Goal: Information Seeking & Learning: Check status

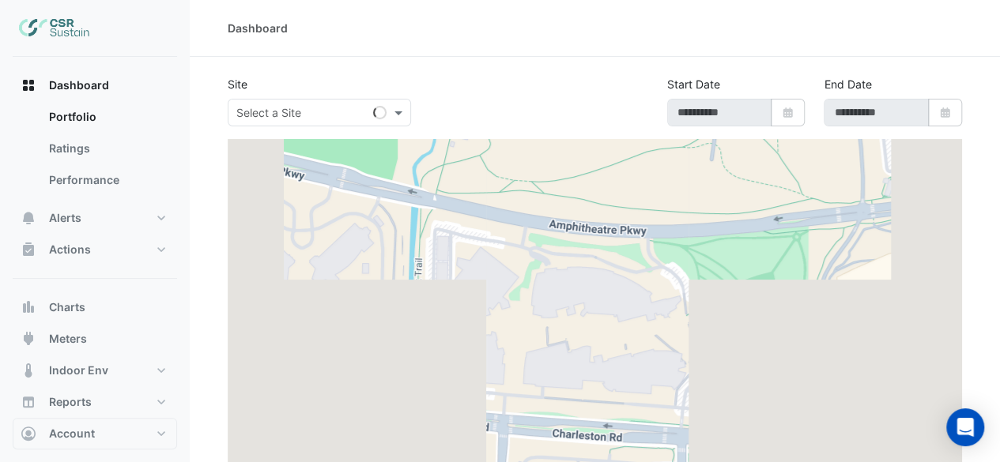
type input "**********"
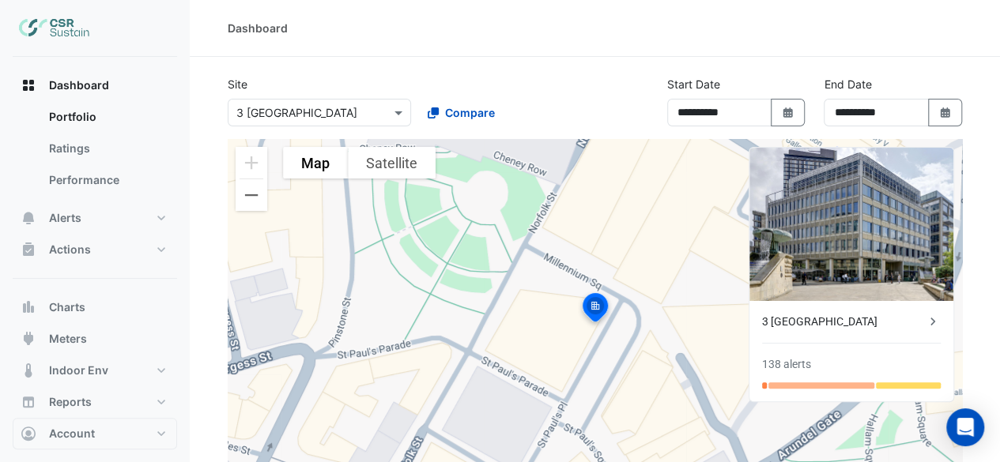
click at [379, 110] on div at bounding box center [319, 113] width 182 height 18
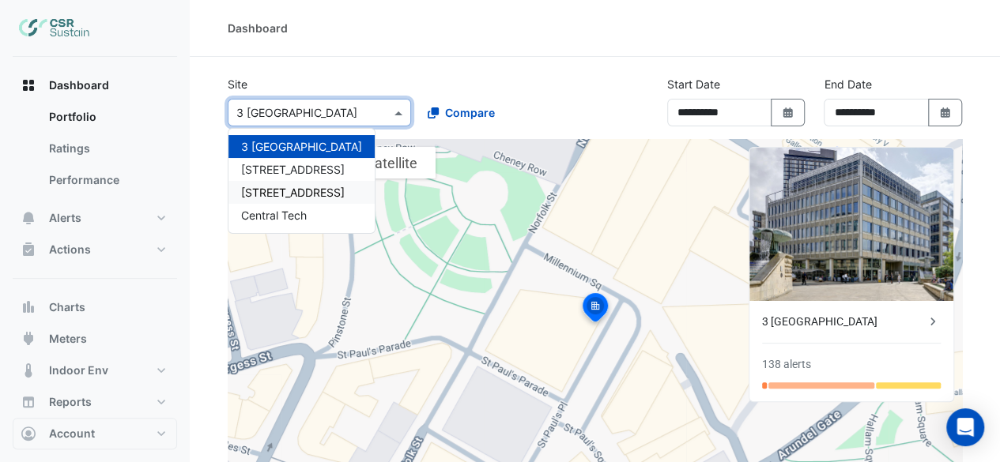
click at [300, 188] on span "[STREET_ADDRESS]" at bounding box center [293, 192] width 104 height 13
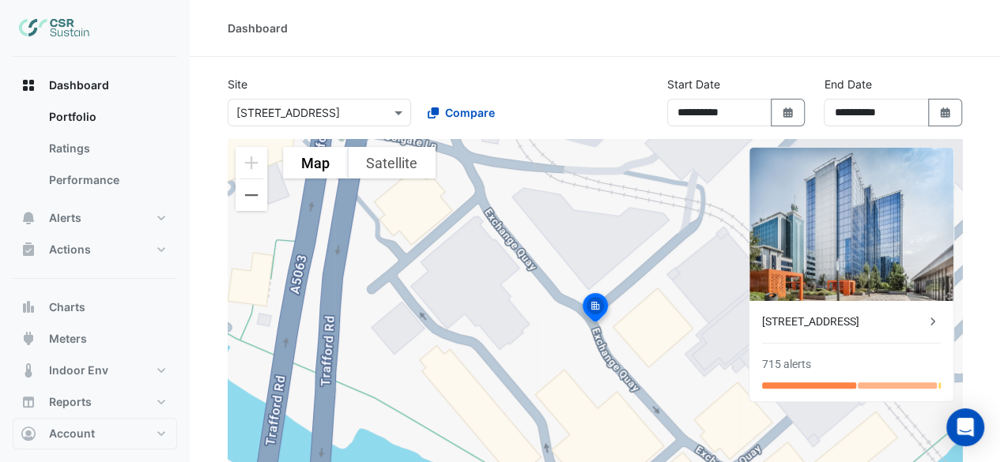
click at [930, 317] on icon at bounding box center [932, 322] width 16 height 16
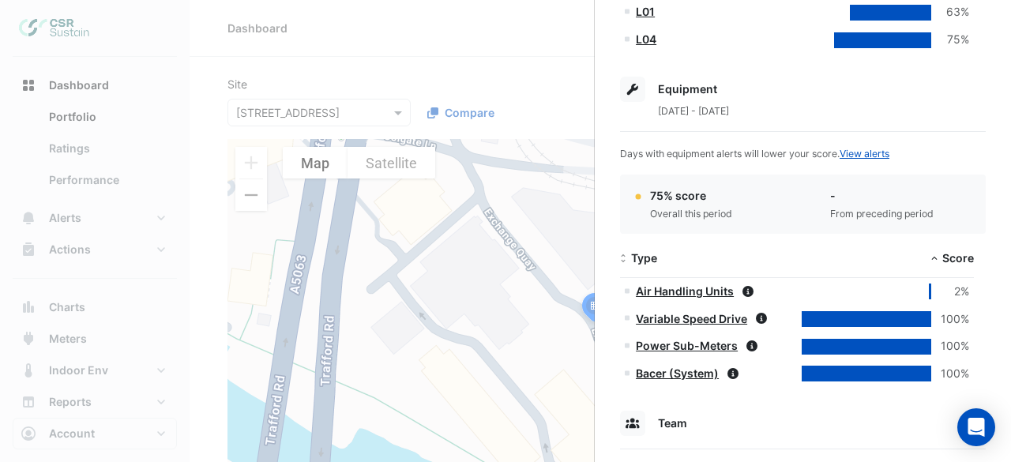
scroll to position [790, 0]
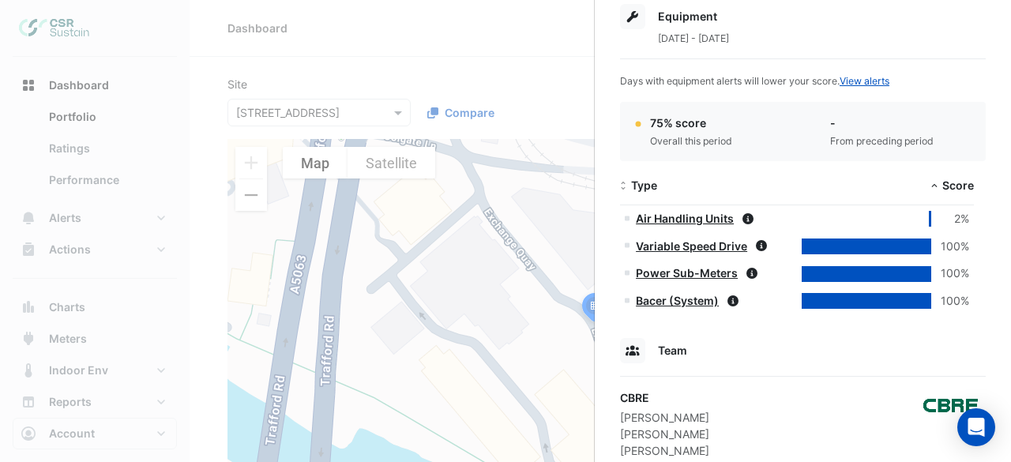
click at [698, 215] on link "Air Handling Units" at bounding box center [685, 218] width 98 height 13
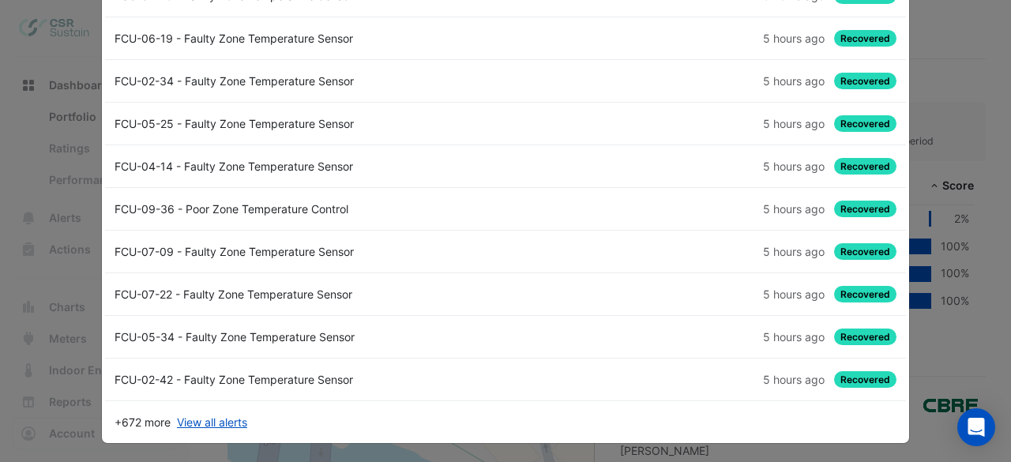
scroll to position [0, 0]
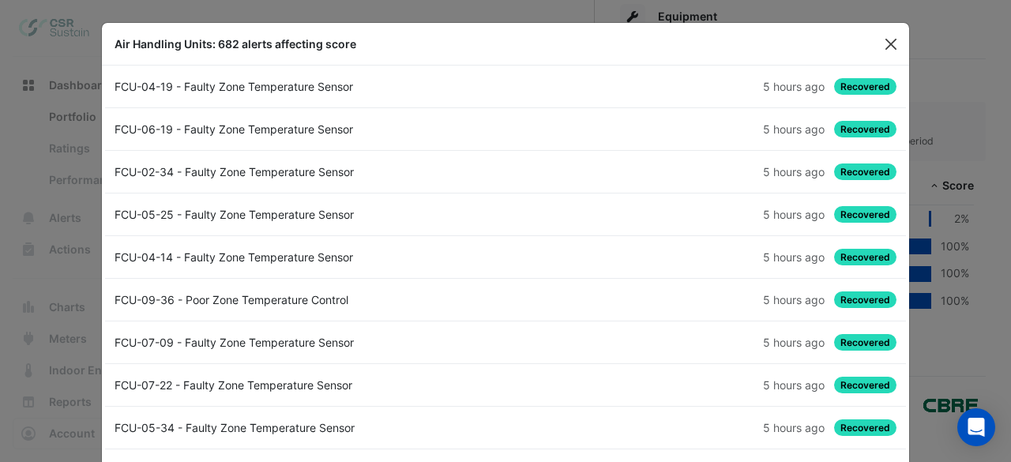
click at [887, 48] on button "Close" at bounding box center [891, 44] width 24 height 24
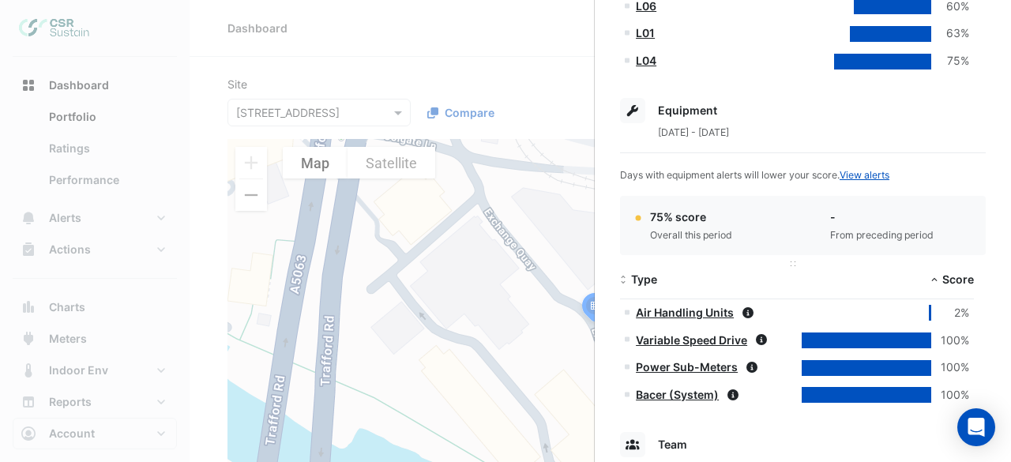
scroll to position [790, 0]
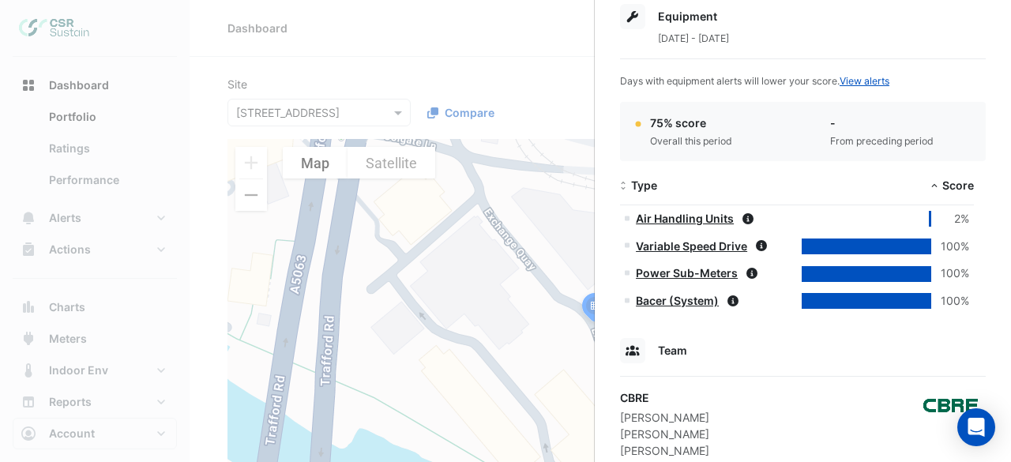
click at [692, 220] on link "Air Handling Units" at bounding box center [685, 218] width 98 height 13
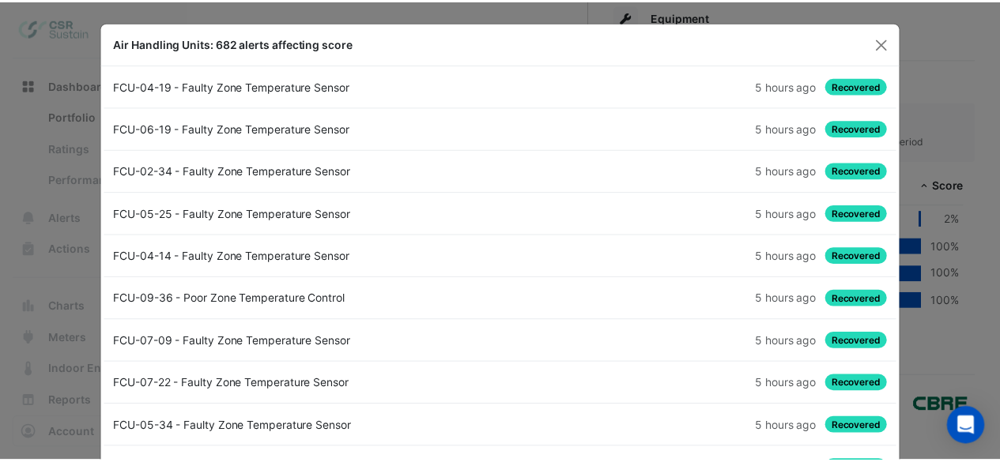
scroll to position [0, 0]
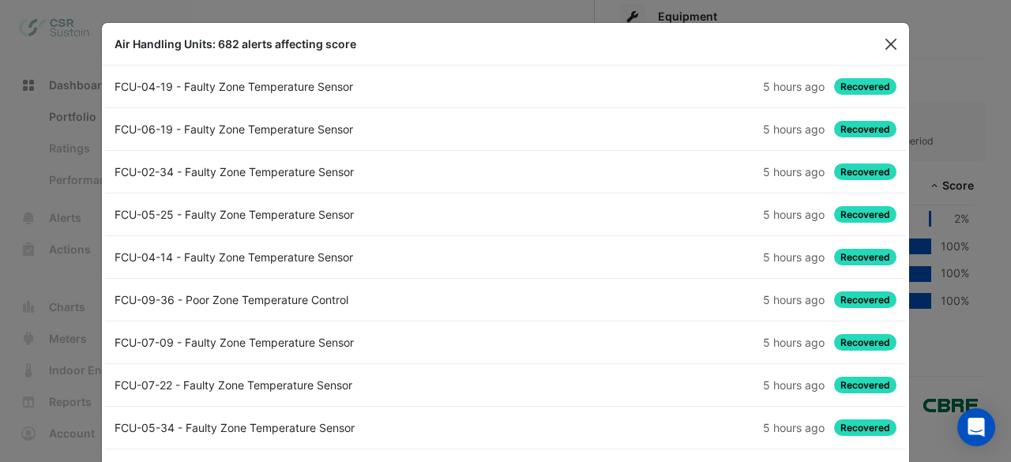
click at [885, 43] on button "Close" at bounding box center [891, 44] width 24 height 24
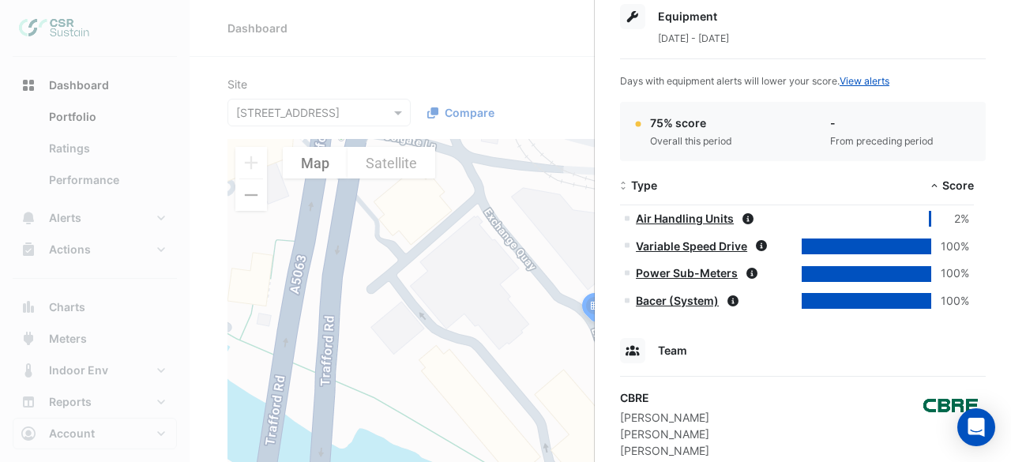
click at [183, 83] on ngb-offcanvas-backdrop at bounding box center [505, 231] width 1011 height 462
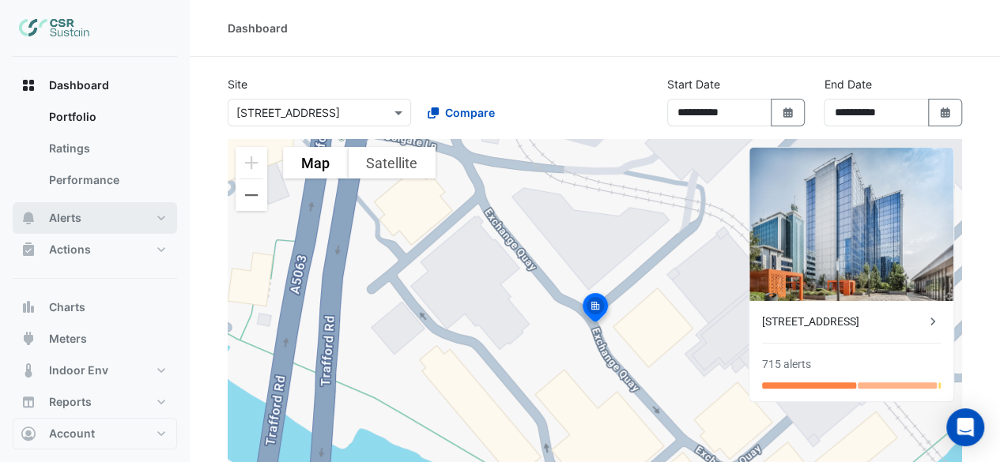
click at [76, 221] on span "Alerts" at bounding box center [65, 218] width 32 height 16
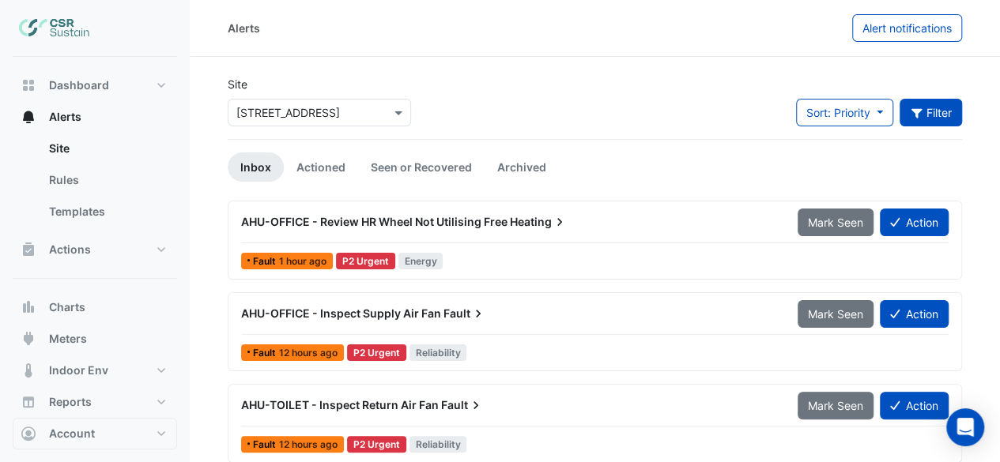
click at [922, 116] on button "Filter" at bounding box center [930, 113] width 63 height 28
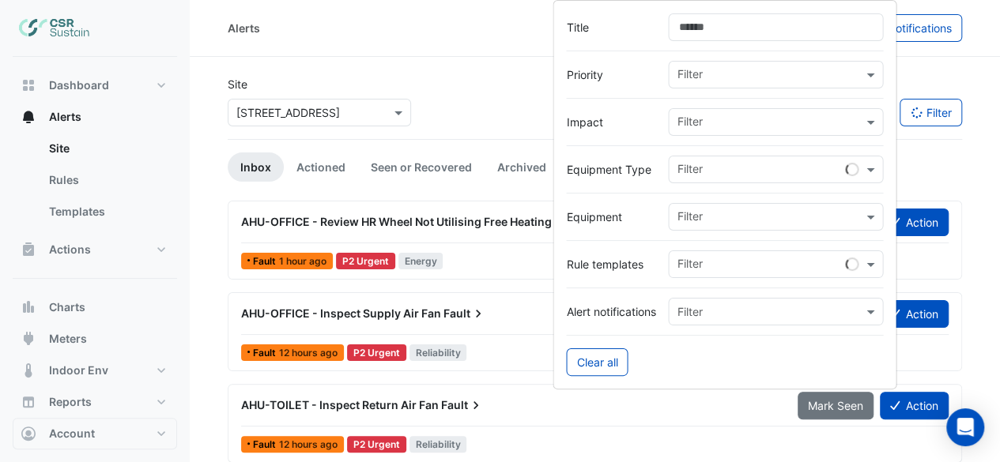
click at [830, 121] on input "text" at bounding box center [769, 123] width 186 height 17
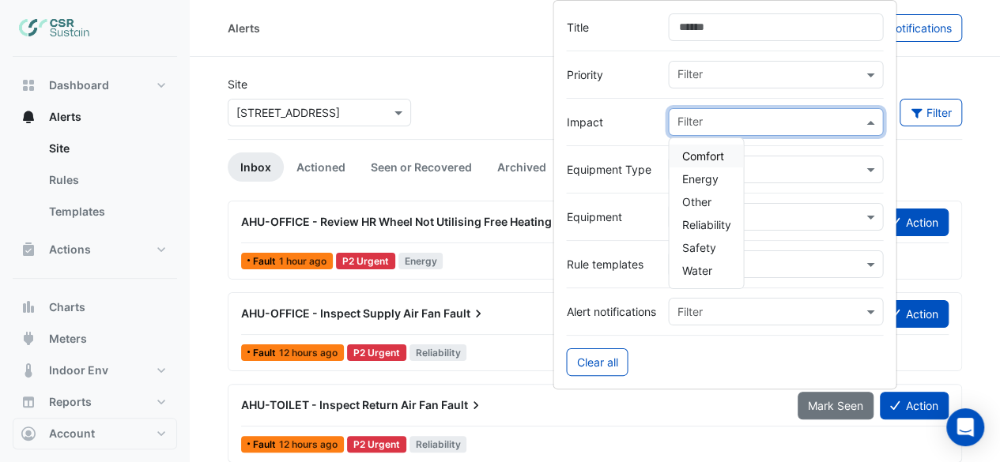
click at [709, 160] on span "Comfort" at bounding box center [702, 155] width 42 height 13
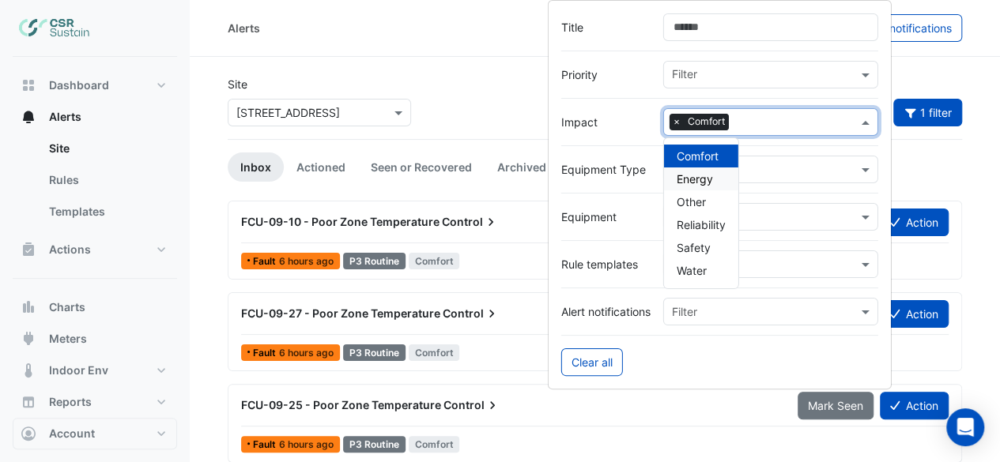
click at [619, 414] on div "FCU-09-25 - Poor Zone Temperature Control" at bounding box center [510, 405] width 556 height 28
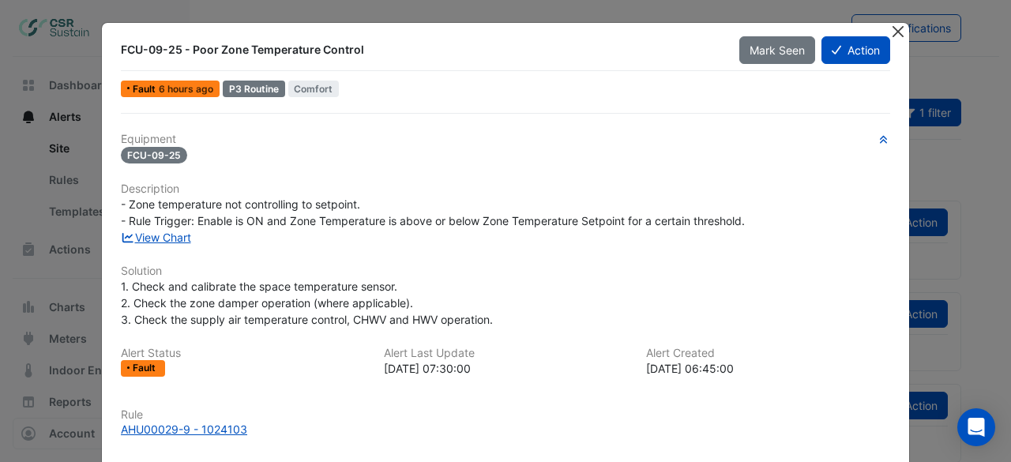
click at [897, 31] on button "Close" at bounding box center [898, 31] width 17 height 17
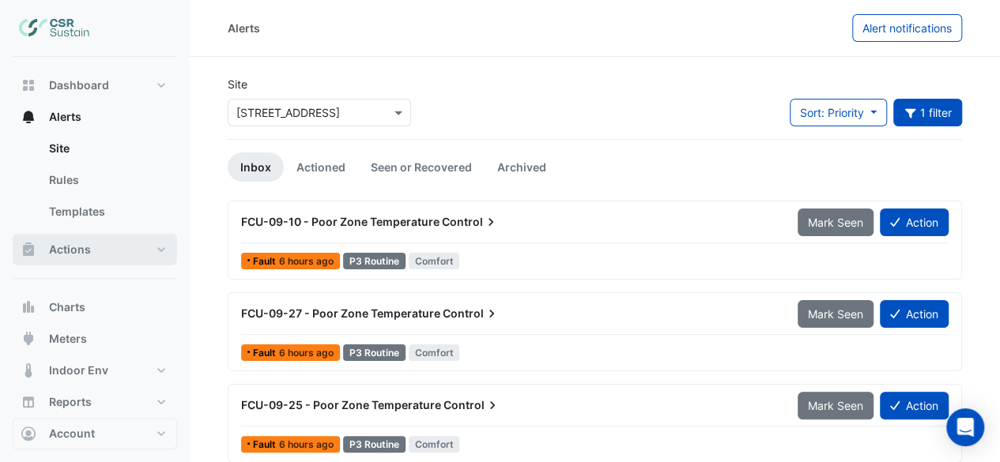
click at [62, 243] on span "Actions" at bounding box center [70, 250] width 42 height 16
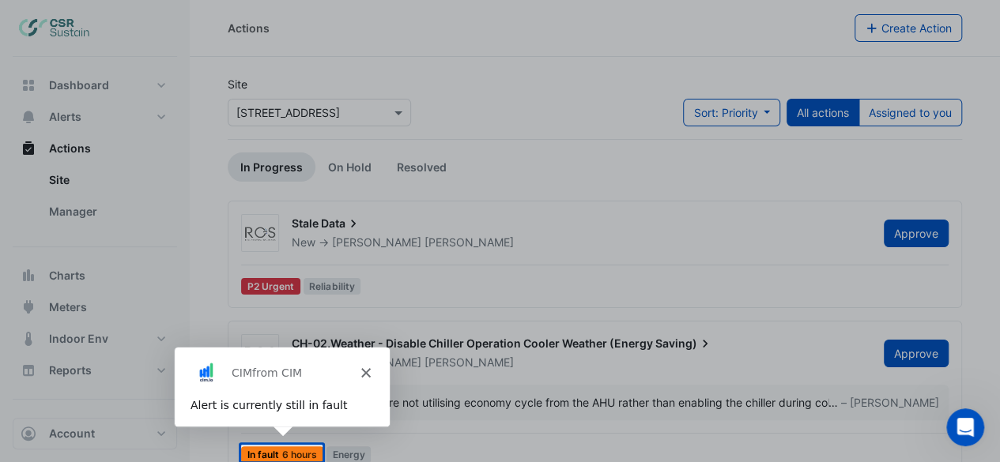
click at [360, 371] on icon "Close" at bounding box center [364, 371] width 9 height 9
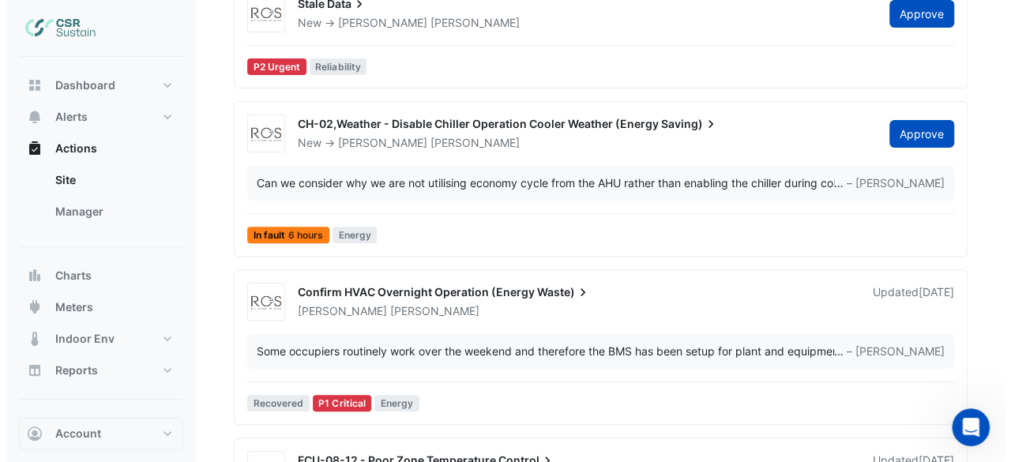
scroll to position [311, 0]
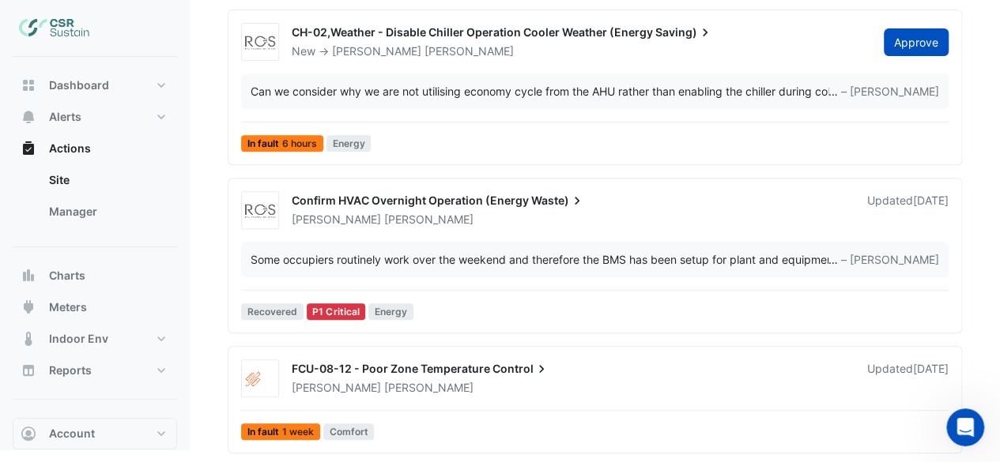
click at [819, 261] on div "Some occupiers routinely work over the weekend and therefore the BMS has been s…" at bounding box center [539, 259] width 578 height 17
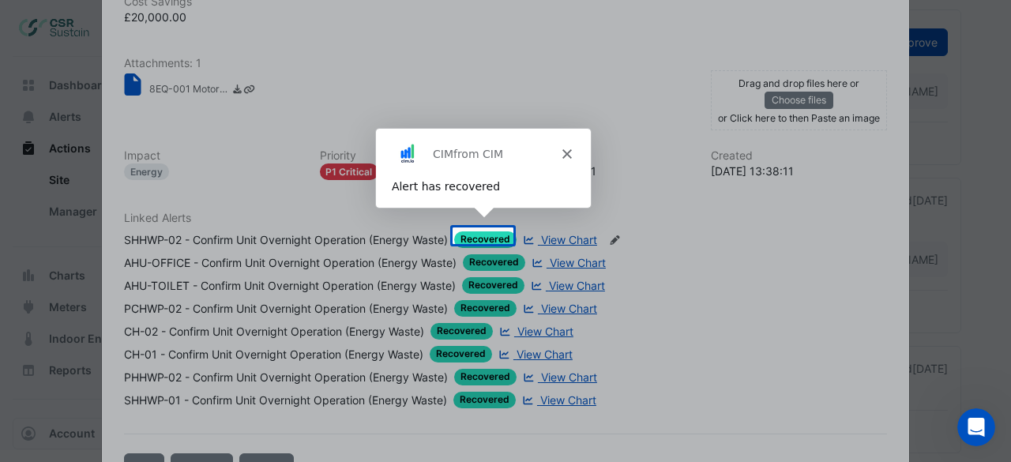
scroll to position [512, 0]
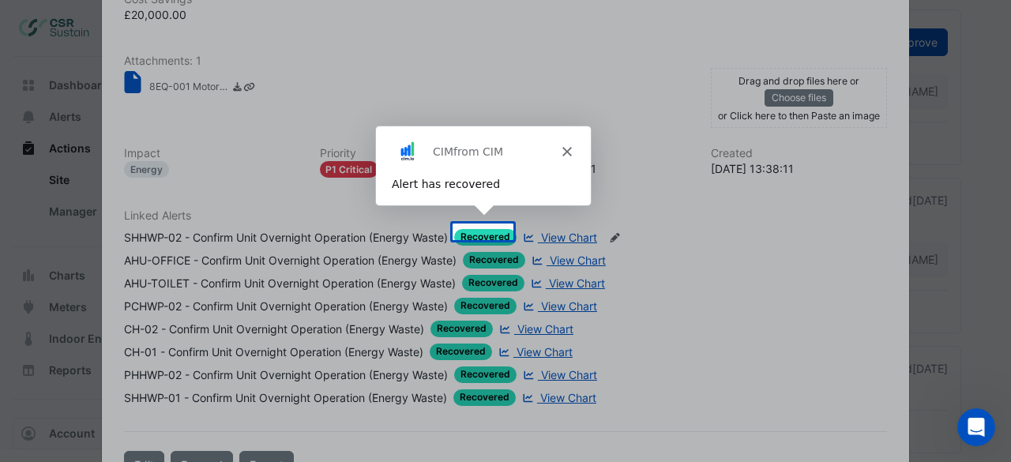
click at [559, 149] on div "CIM from CIM" at bounding box center [482, 151] width 215 height 51
click at [559, 152] on div "CIM from CIM" at bounding box center [482, 151] width 215 height 51
click at [564, 146] on icon "Close" at bounding box center [565, 150] width 9 height 9
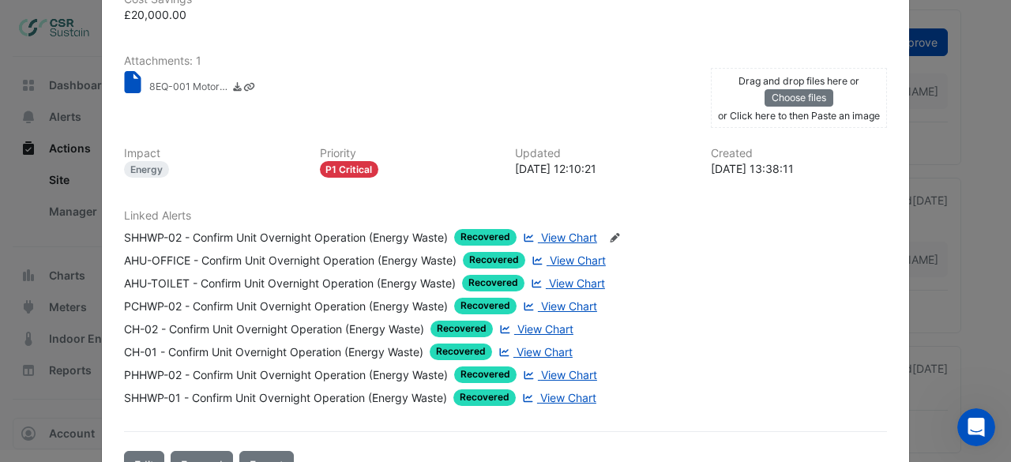
click at [190, 83] on small "8EQ-001 Motor - Run Hours Reduction Calc Spreadsheet.xlsx" at bounding box center [188, 88] width 79 height 17
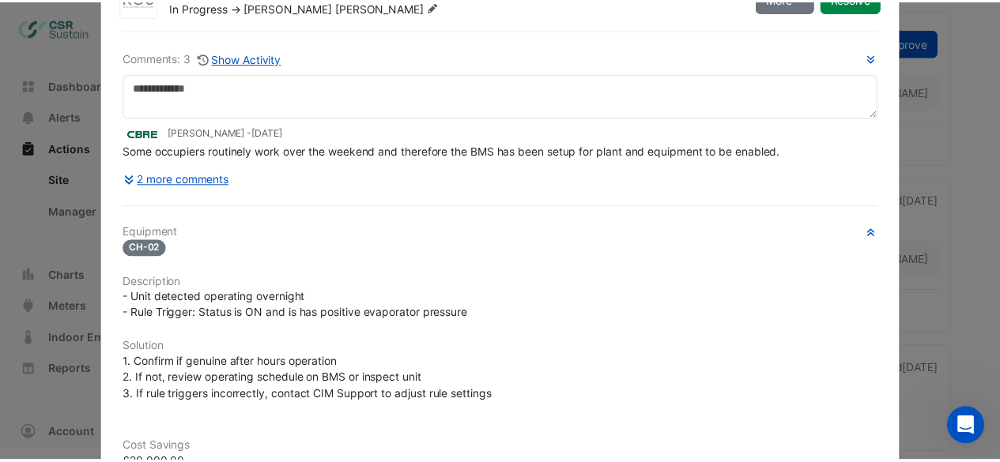
scroll to position [0, 0]
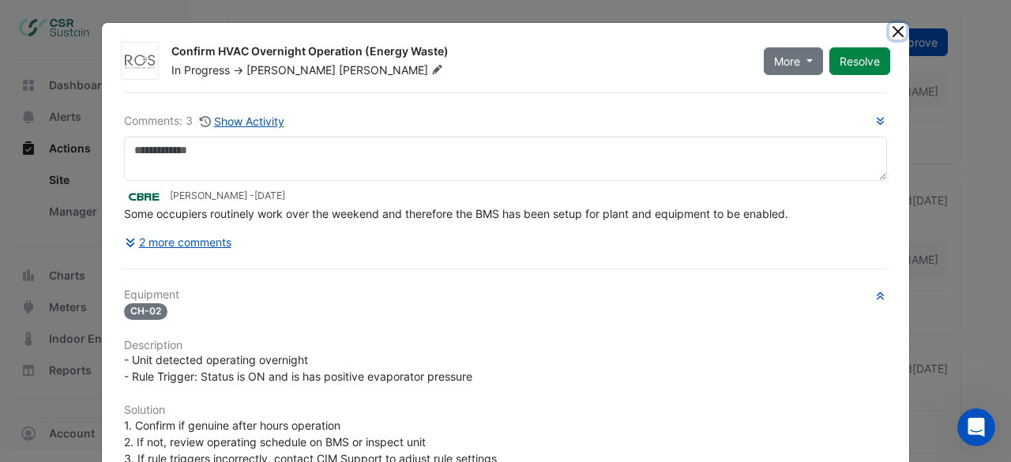
click at [893, 31] on button "Close" at bounding box center [898, 31] width 17 height 17
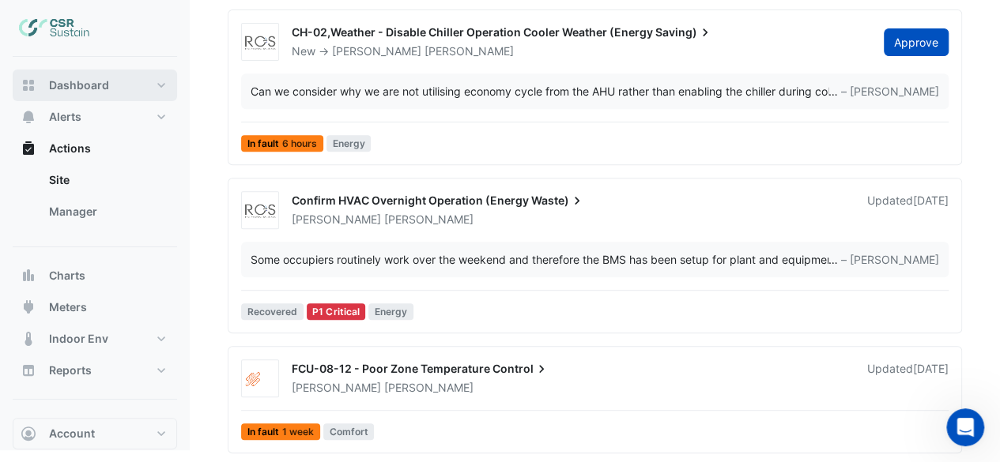
click at [68, 81] on span "Dashboard" at bounding box center [79, 85] width 60 height 16
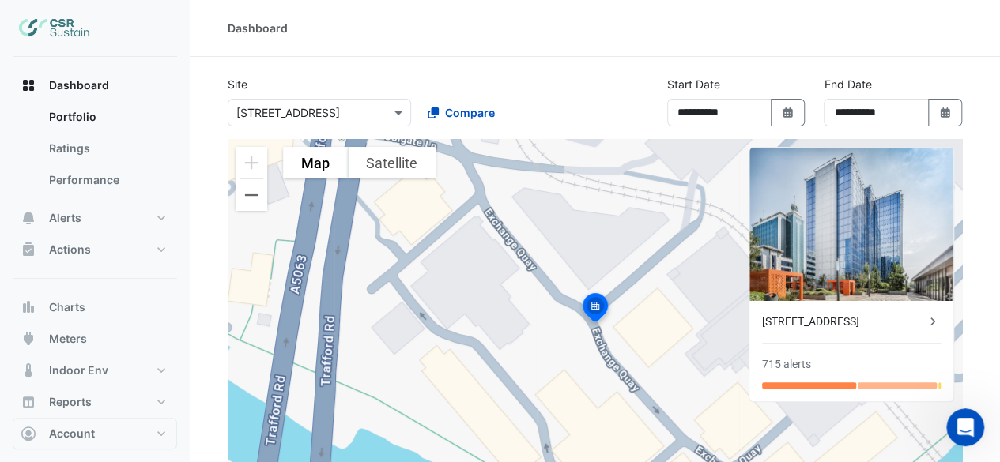
click at [310, 119] on input "text" at bounding box center [303, 113] width 134 height 17
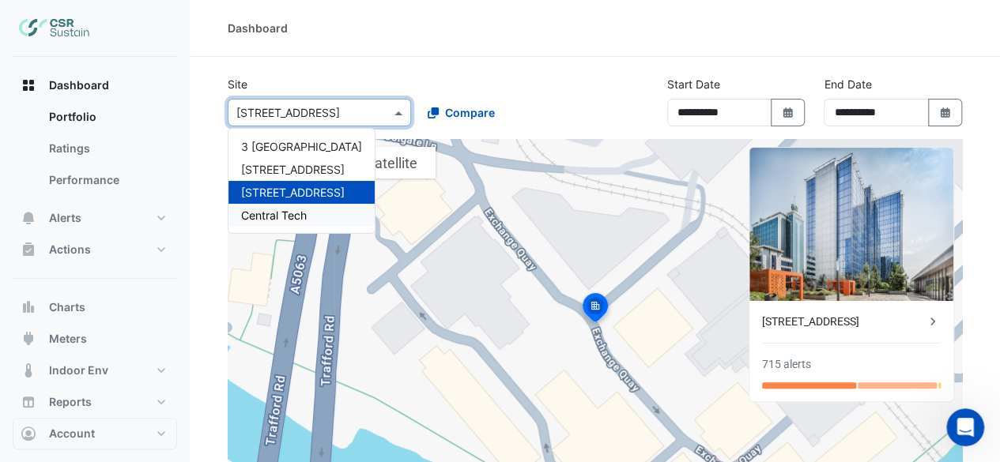
click at [284, 228] on div "3 St. Paul's Place 5 Exchange Quay 8 Exchange [GEOGRAPHIC_DATA]" at bounding box center [301, 181] width 146 height 104
click at [284, 220] on span "Central Tech" at bounding box center [274, 215] width 66 height 13
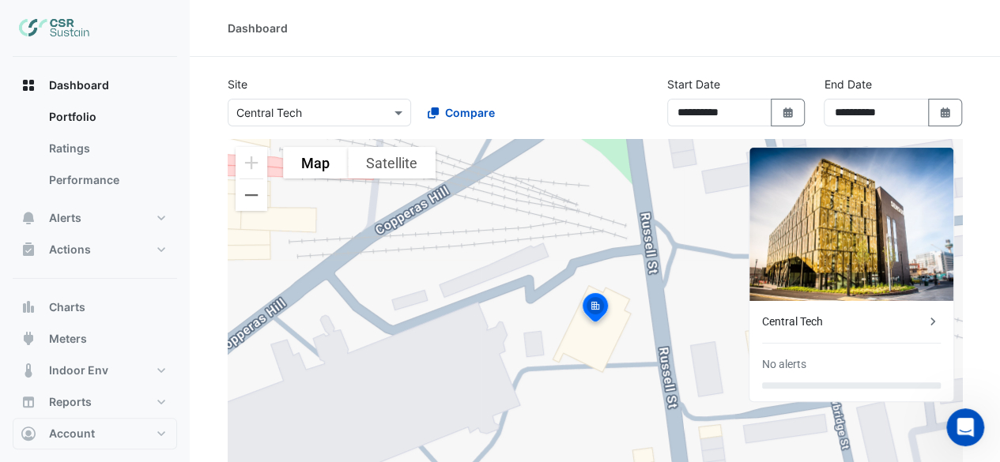
click at [842, 324] on div "Central Tech" at bounding box center [843, 322] width 163 height 17
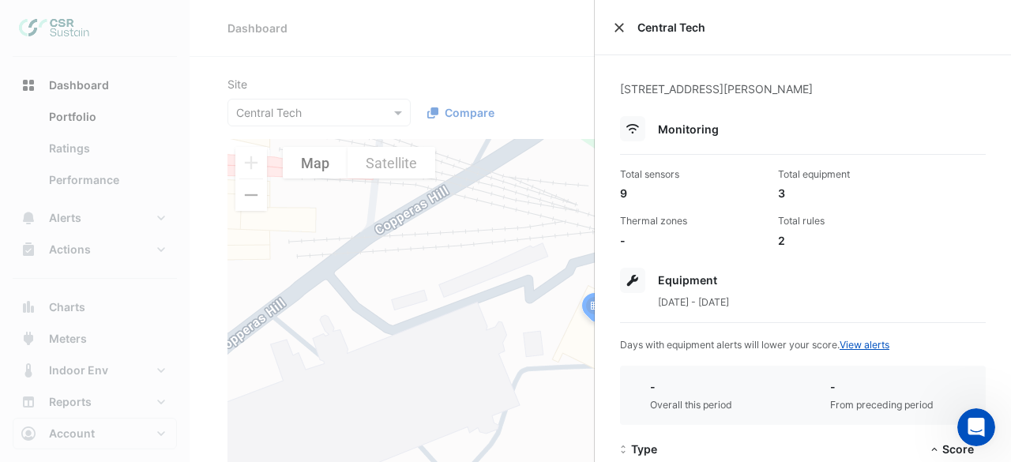
click at [616, 28] on button "Close" at bounding box center [619, 27] width 11 height 11
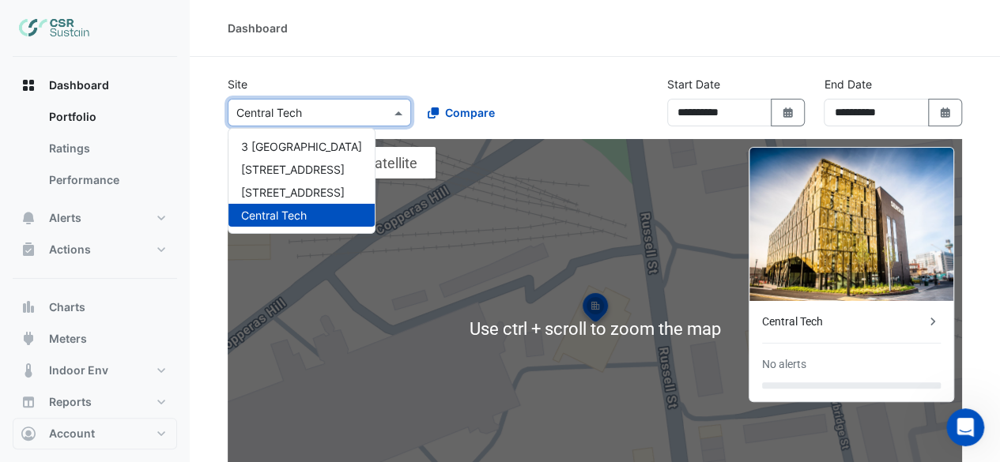
click at [332, 105] on input "text" at bounding box center [303, 113] width 134 height 17
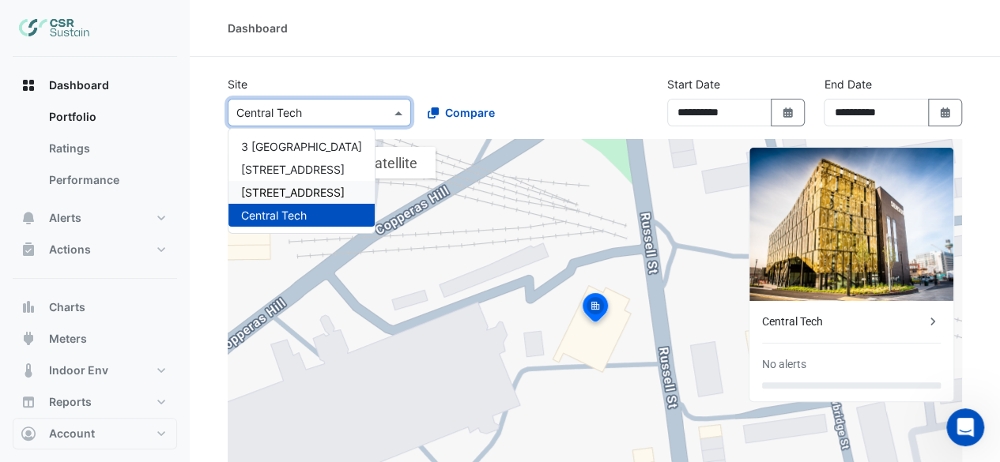
click at [298, 187] on span "[STREET_ADDRESS]" at bounding box center [293, 192] width 104 height 13
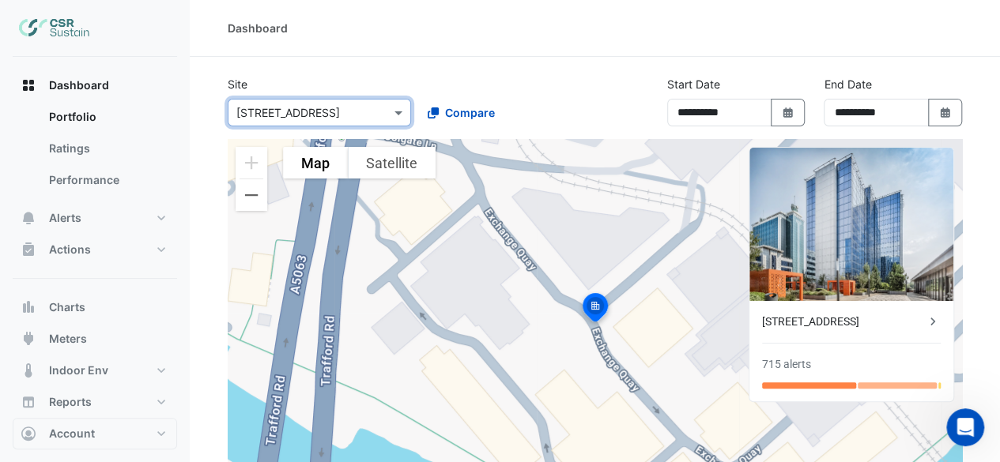
click at [588, 51] on div "Dashboard" at bounding box center [595, 28] width 810 height 57
click at [338, 112] on input "text" at bounding box center [303, 113] width 134 height 17
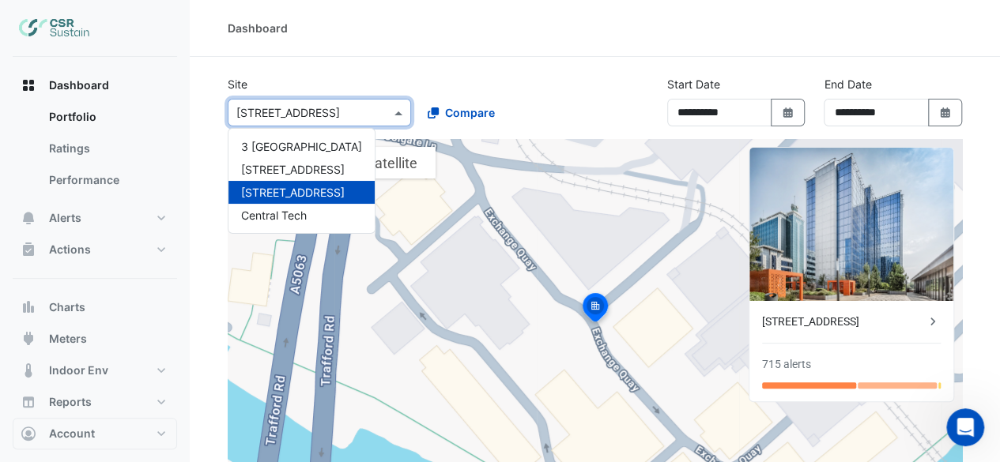
click at [338, 111] on input "text" at bounding box center [303, 113] width 134 height 17
click at [552, 55] on div "Dashboard" at bounding box center [595, 28] width 810 height 57
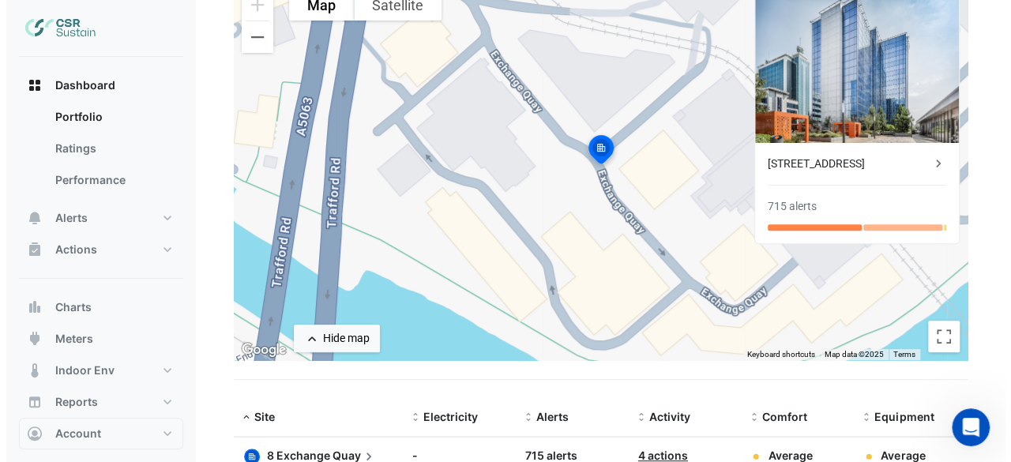
scroll to position [79, 0]
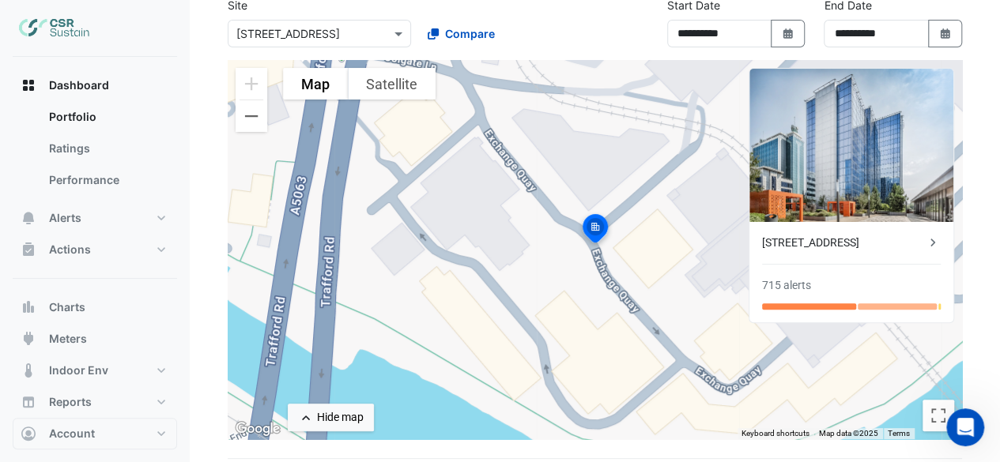
click at [372, 43] on div "× 8 Exchange Quay" at bounding box center [319, 34] width 183 height 28
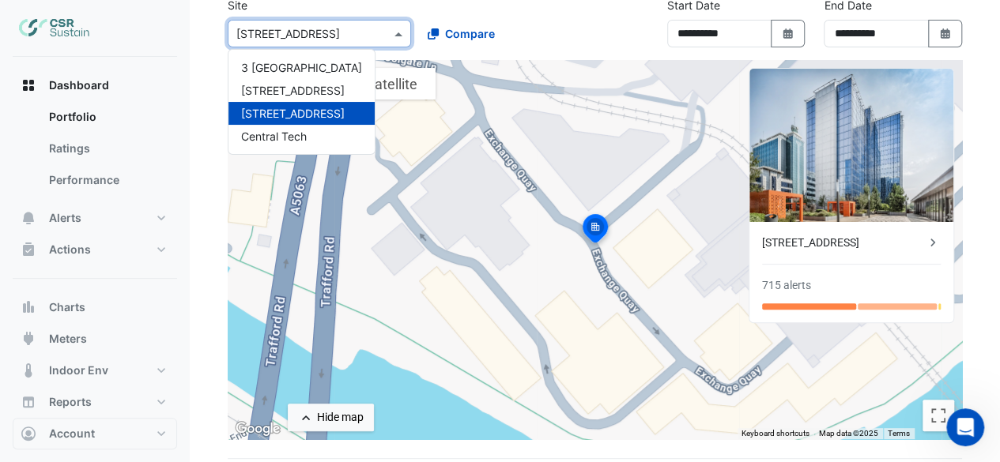
click at [372, 43] on div "× 8 Exchange Quay" at bounding box center [319, 34] width 183 height 28
click at [600, 52] on div "**********" at bounding box center [594, 28] width 753 height 63
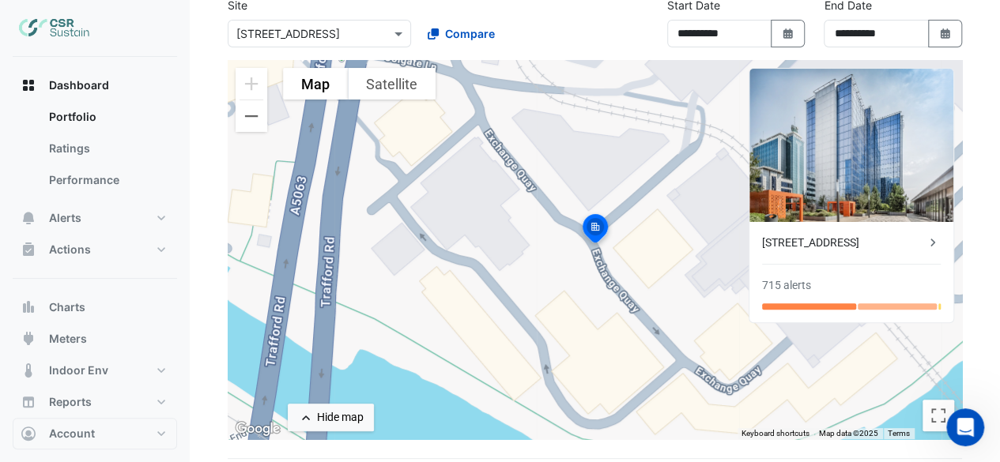
click at [836, 243] on div "[STREET_ADDRESS]" at bounding box center [843, 243] width 163 height 17
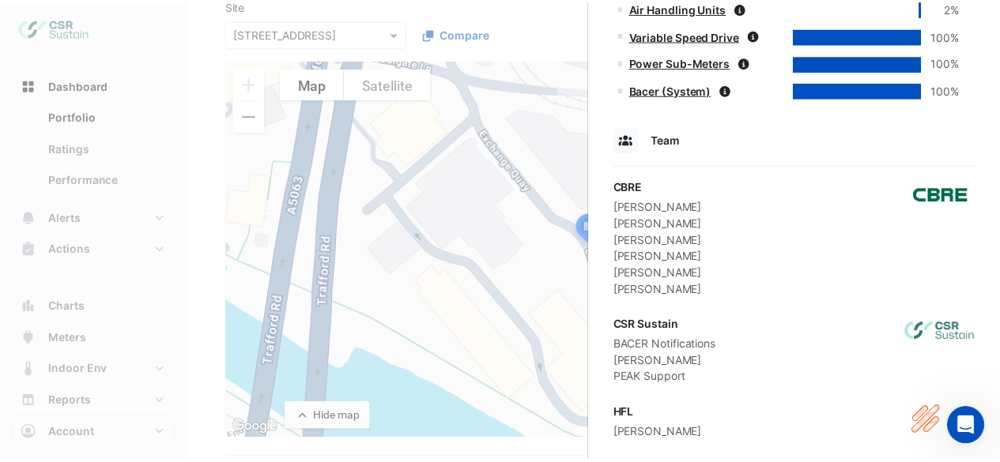
scroll to position [1027, 0]
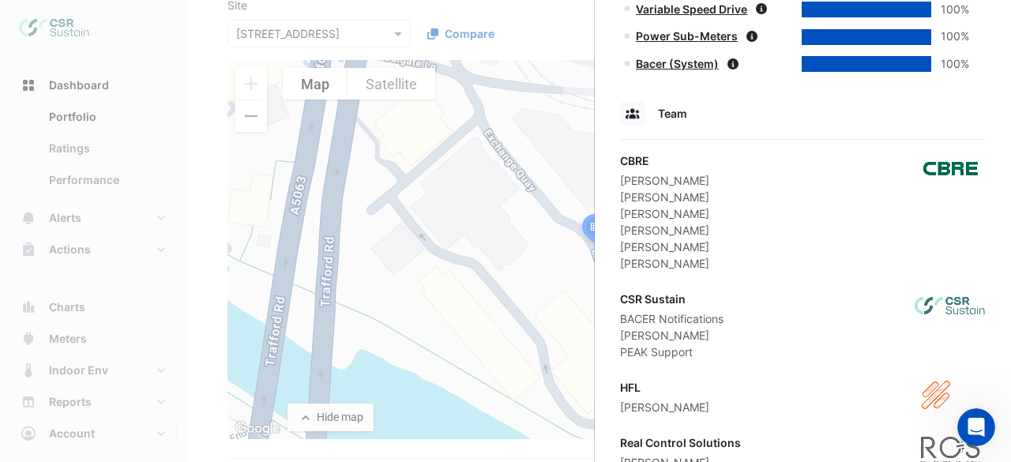
click at [533, 18] on ngb-offcanvas-backdrop at bounding box center [505, 231] width 1011 height 462
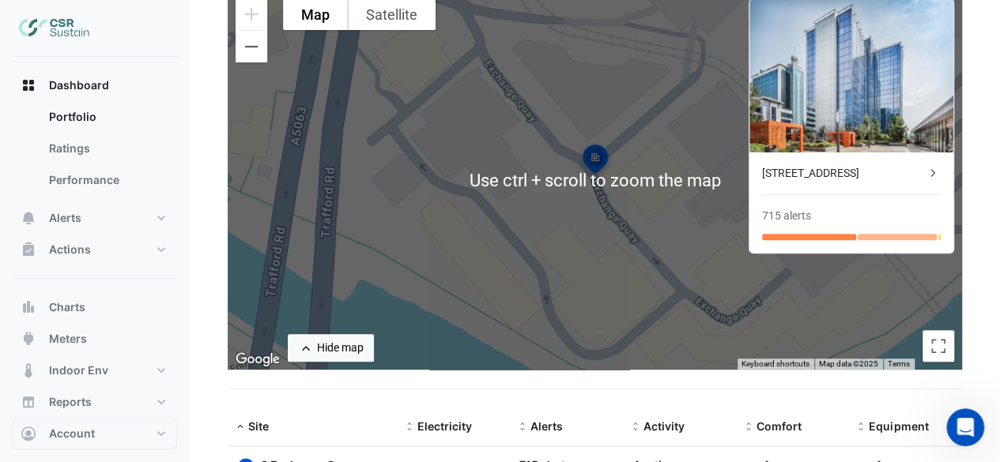
scroll to position [232, 0]
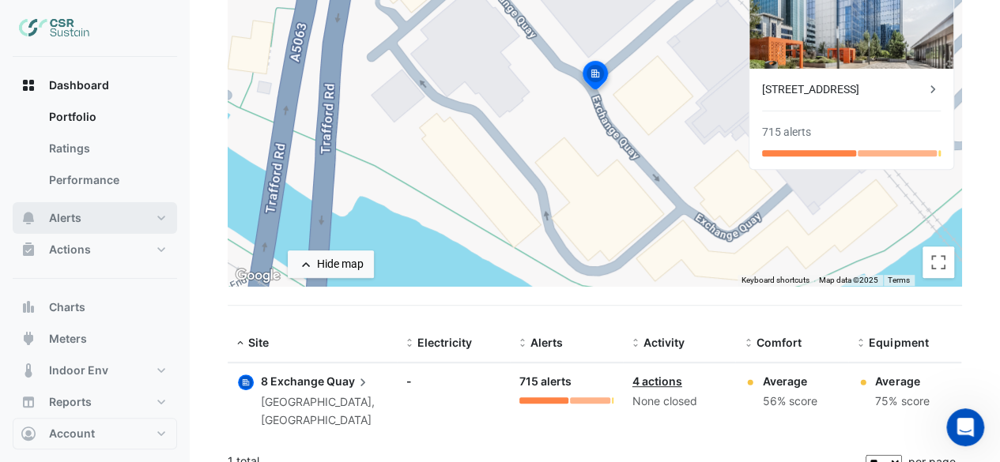
click at [86, 220] on button "Alerts" at bounding box center [95, 218] width 164 height 32
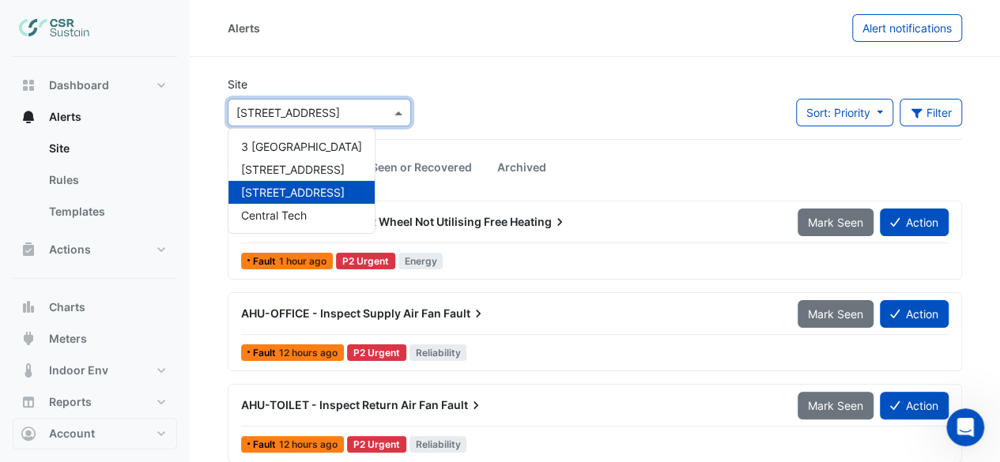
click at [394, 110] on span at bounding box center [400, 112] width 20 height 17
click at [537, 95] on div "Site × 8 Exchange Quay 3 [GEOGRAPHIC_DATA] Sort: Priority Priority Updated Filt…" at bounding box center [594, 107] width 753 height 63
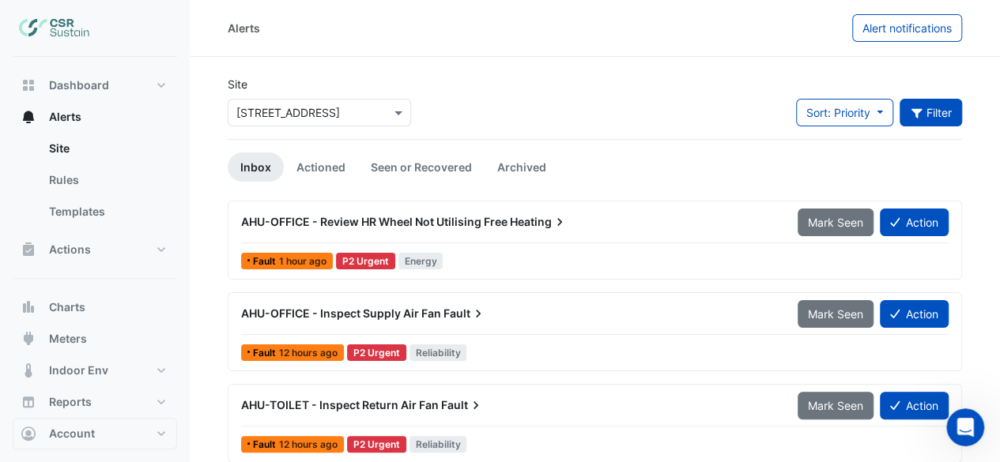
click at [943, 114] on button "Filter" at bounding box center [930, 113] width 63 height 28
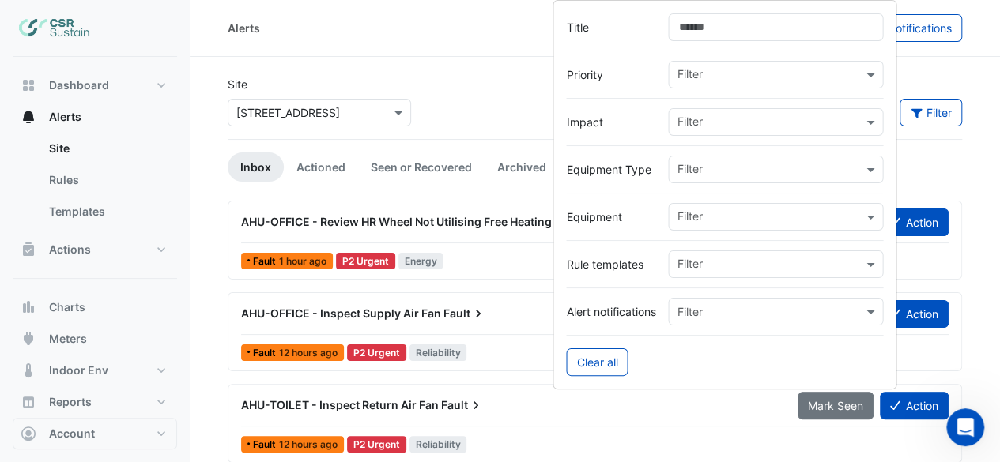
click at [796, 120] on input "text" at bounding box center [769, 123] width 186 height 17
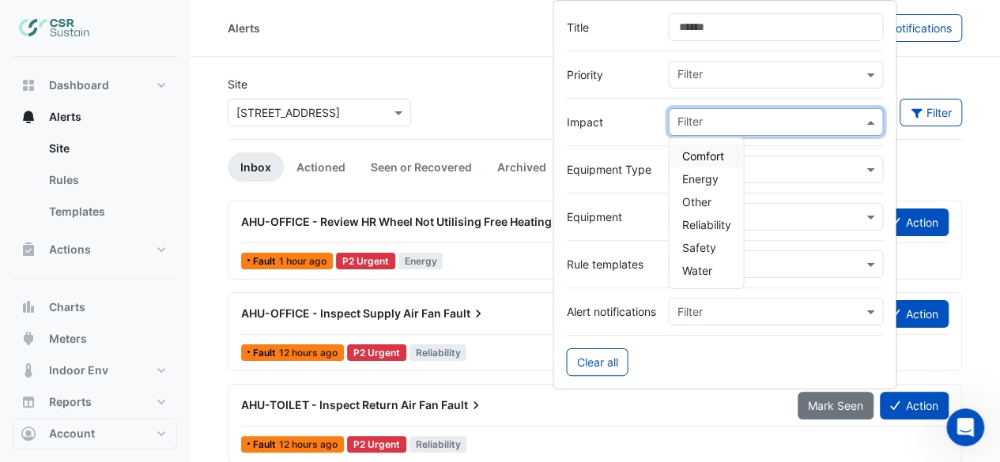
click at [705, 159] on span "Comfort" at bounding box center [702, 155] width 42 height 13
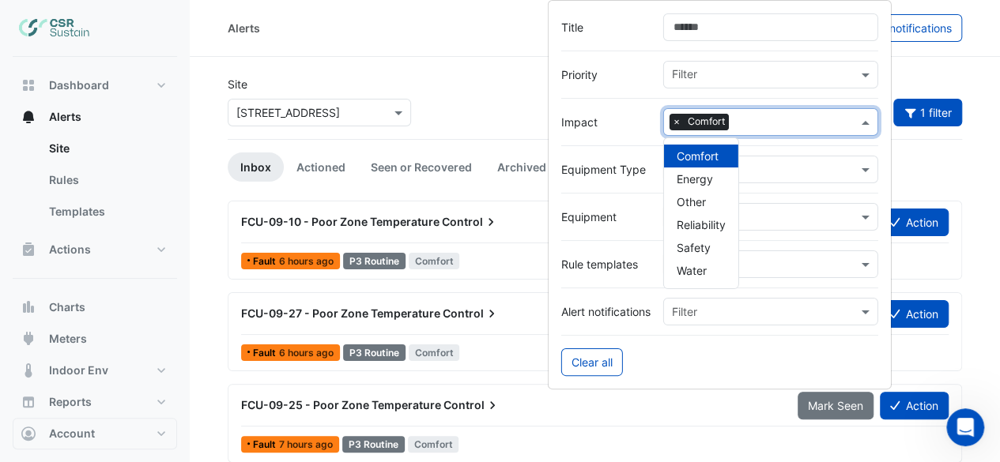
click at [474, 43] on div "Alerts Alert notifications" at bounding box center [595, 28] width 810 height 57
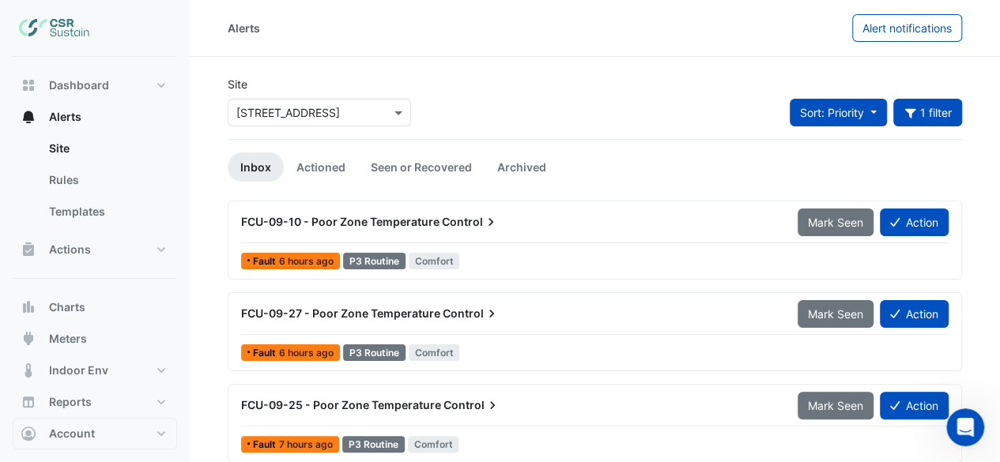
click at [832, 110] on span "Sort: Priority" at bounding box center [832, 112] width 64 height 13
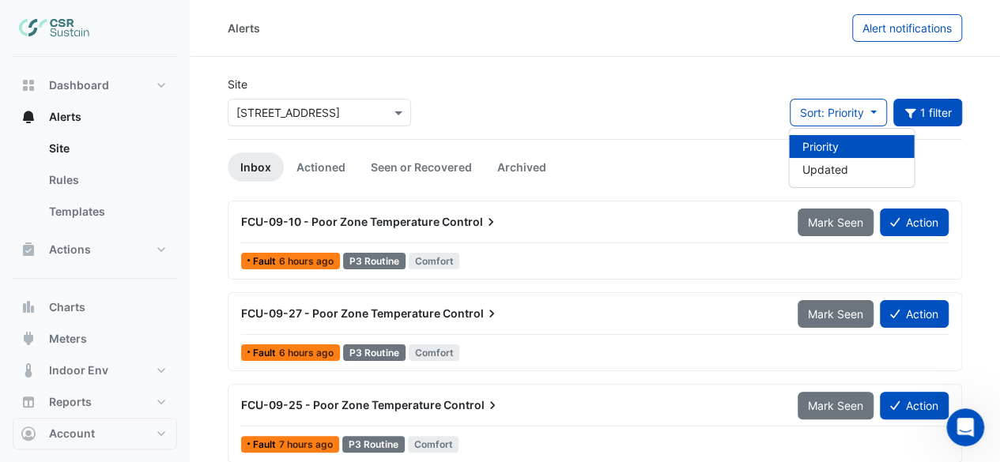
click at [698, 53] on div "Alerts Alert notifications" at bounding box center [595, 28] width 810 height 57
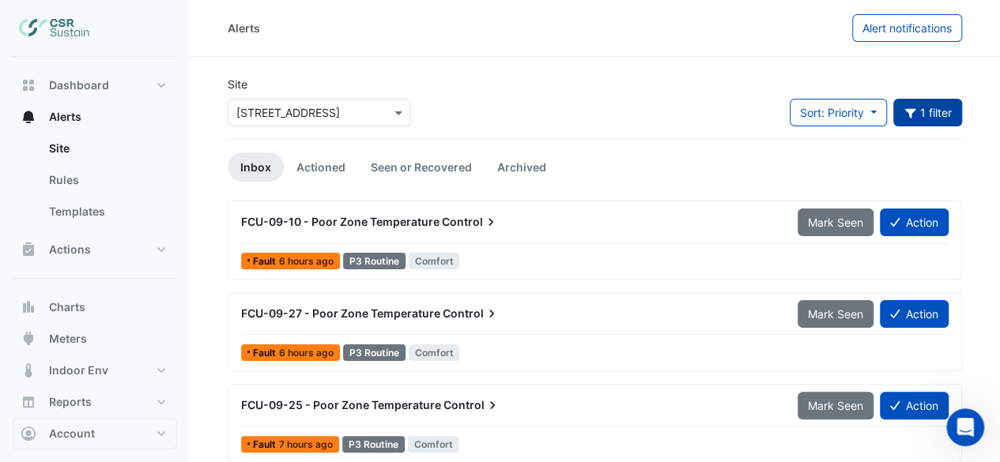
click at [934, 108] on button "1 filter" at bounding box center [928, 113] width 70 height 28
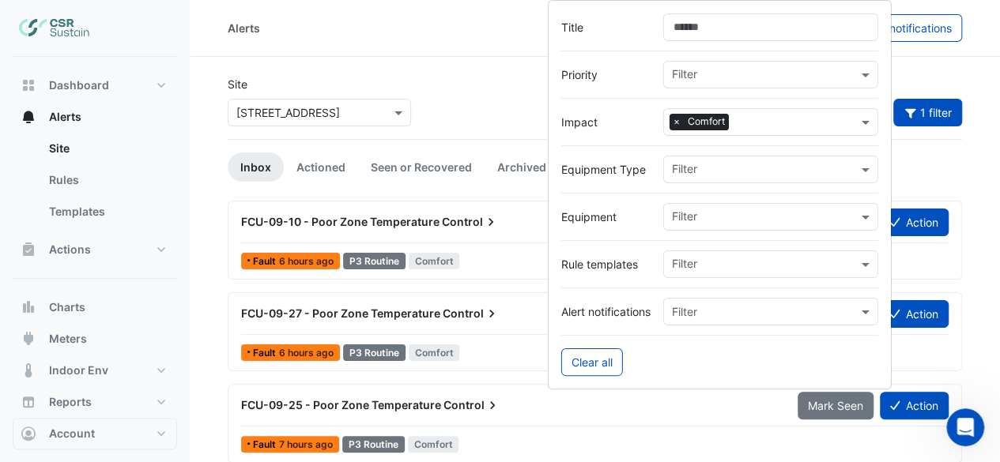
click at [806, 120] on input "text" at bounding box center [796, 123] width 122 height 17
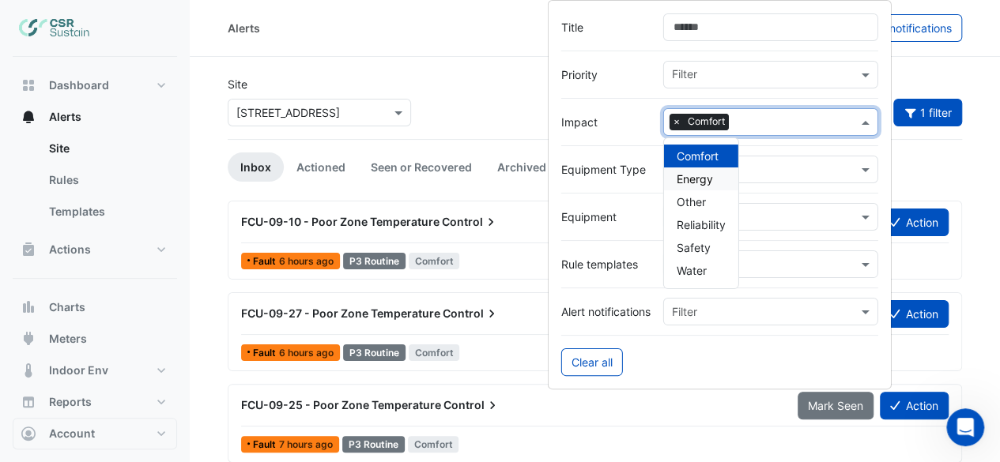
click at [702, 170] on div "Energy" at bounding box center [701, 179] width 74 height 23
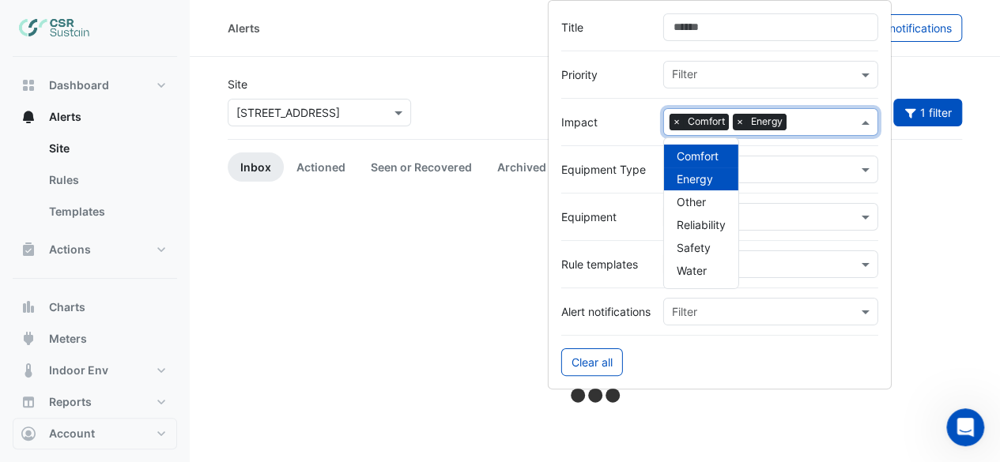
click at [672, 118] on span "×" at bounding box center [676, 122] width 14 height 16
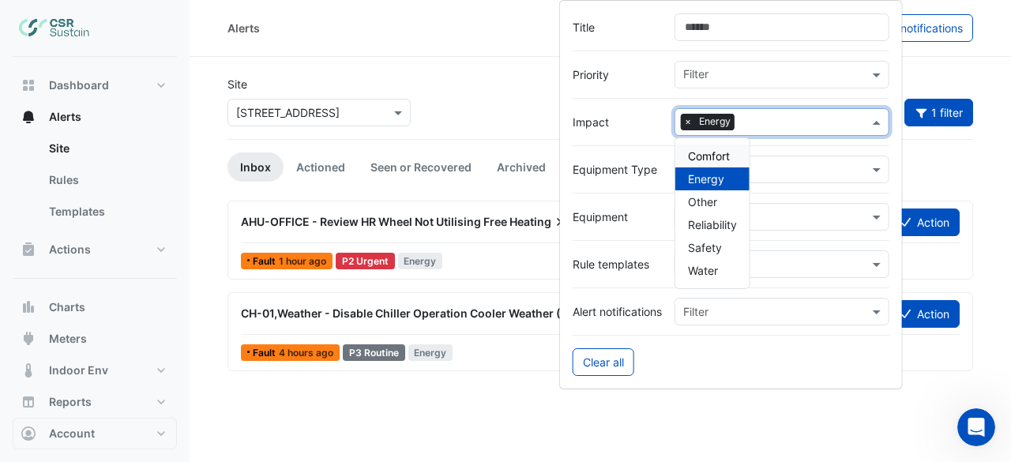
click at [509, 409] on div "Alerts Alert notifications Site × [STREET_ADDRESS] Sort: Priority Priority Upda…" at bounding box center [601, 231] width 822 height 462
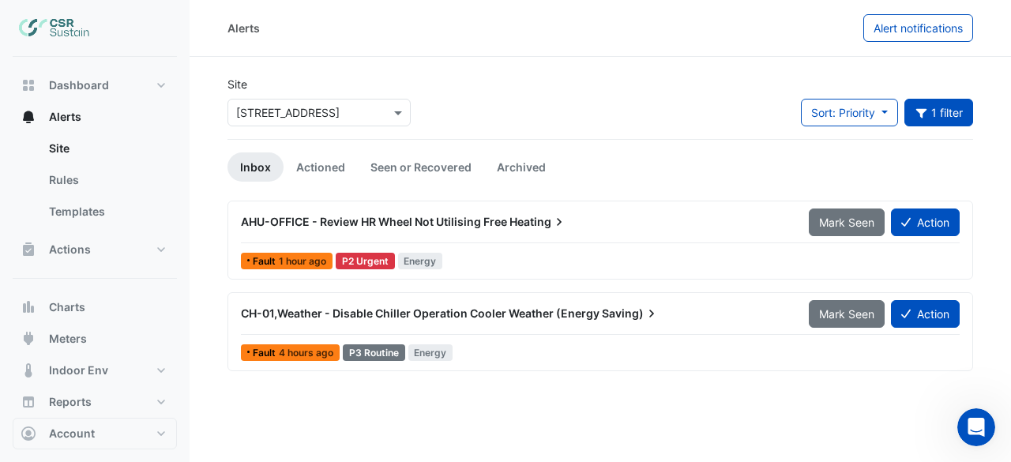
click at [403, 308] on span "CH-01,Weather - Disable Chiller Operation Cooler Weather (Energy" at bounding box center [420, 313] width 359 height 13
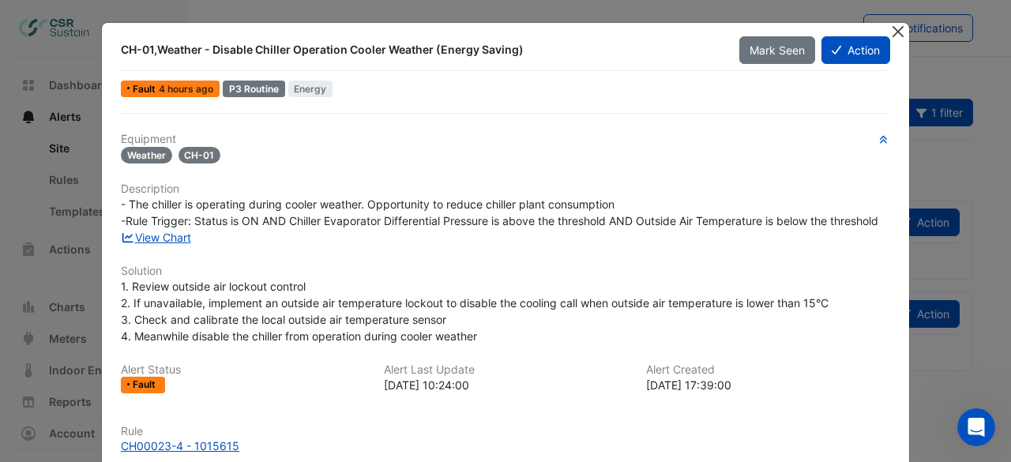
click at [891, 23] on button "Close" at bounding box center [898, 31] width 17 height 17
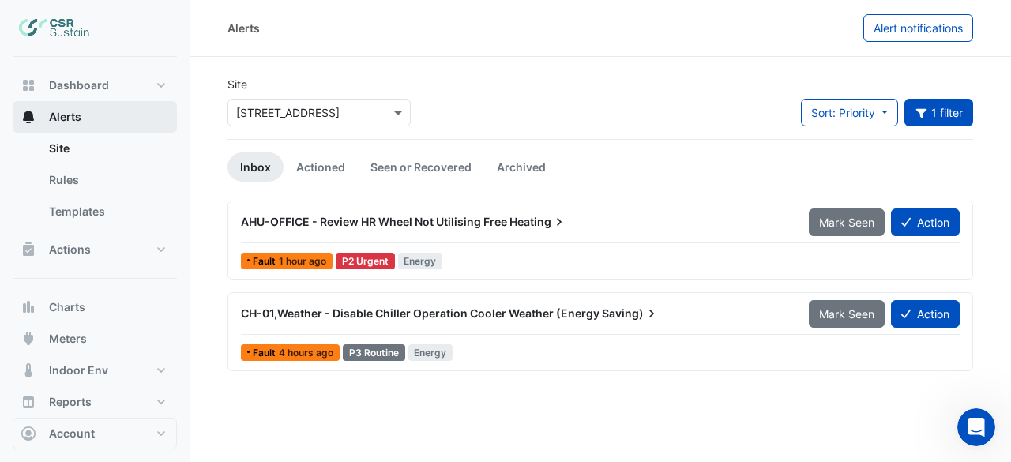
drag, startPoint x: 1011, startPoint y: 248, endPoint x: 24, endPoint y: 113, distance: 996.1
click at [1011, 260] on section "Site × [STREET_ADDRESS] Sort: Priority Priority Updated 1 filter Title Priority…" at bounding box center [601, 213] width 822 height 313
